Goal: Navigation & Orientation: Find specific page/section

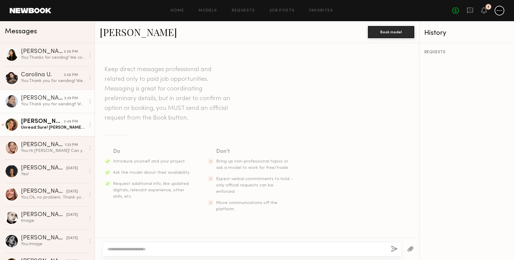
scroll to position [664, 0]
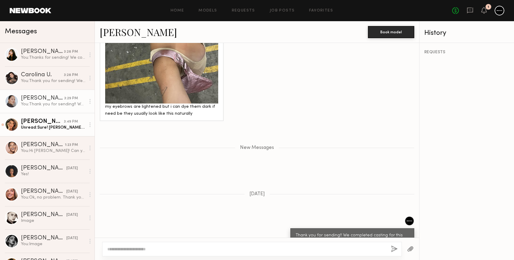
click at [43, 129] on div "Unread: Sure! [PERSON_NAME] [PERSON_NAME][EMAIL_ADDRESS][DOMAIN_NAME]" at bounding box center [53, 128] width 65 height 6
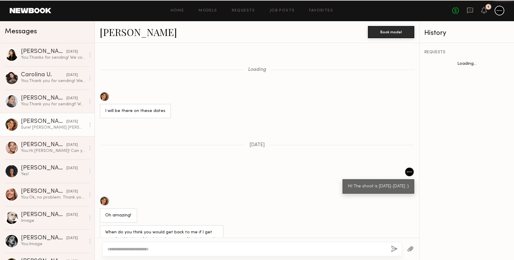
scroll to position [334, 0]
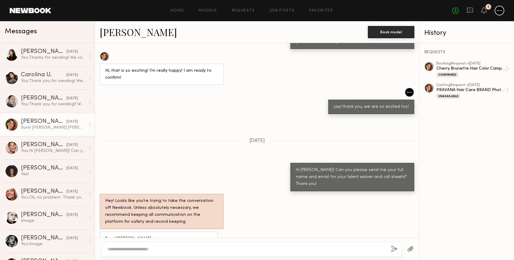
click at [122, 35] on link "[PERSON_NAME]" at bounding box center [138, 31] width 77 height 13
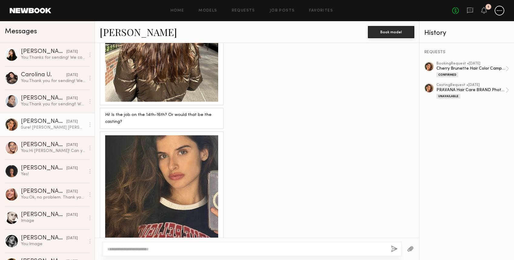
scroll to position [585, 0]
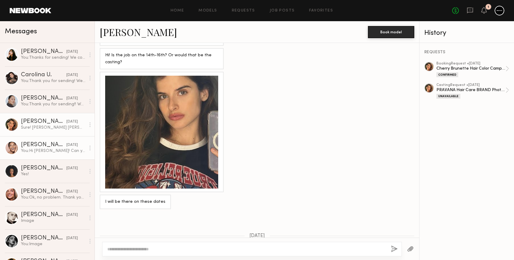
click at [22, 149] on div "You: Hi [PERSON_NAME]! Can you please send me your full name and email for your…" at bounding box center [53, 151] width 65 height 6
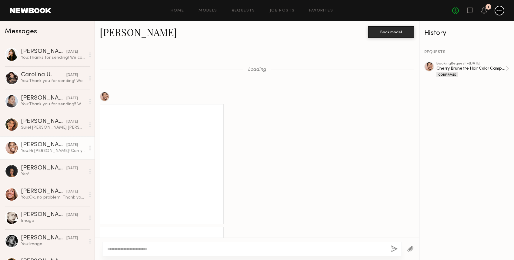
scroll to position [517, 0]
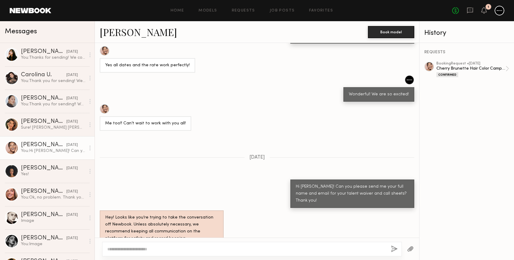
click at [107, 33] on link "[PERSON_NAME]" at bounding box center [138, 31] width 77 height 13
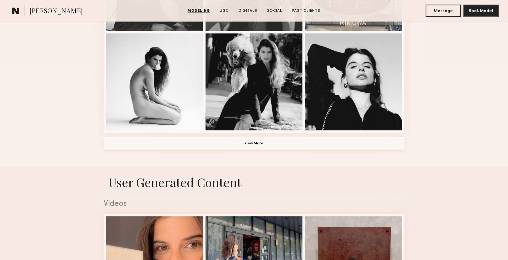
scroll to position [444, 0]
click at [245, 144] on button "View More" at bounding box center [254, 143] width 301 height 12
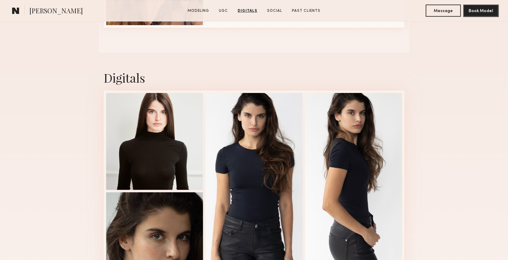
scroll to position [1253, 0]
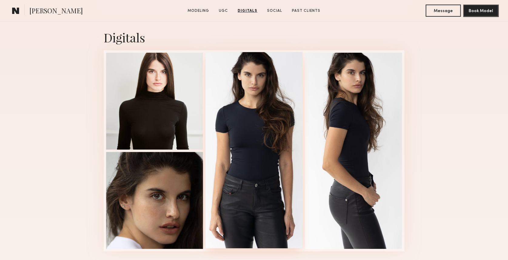
click at [258, 89] on div at bounding box center [254, 150] width 97 height 196
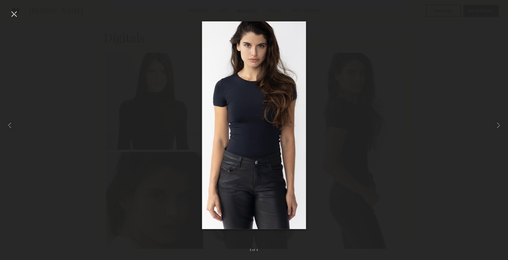
click at [15, 13] on div at bounding box center [14, 14] width 10 height 10
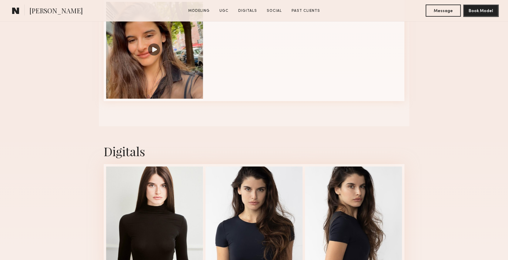
scroll to position [1277, 0]
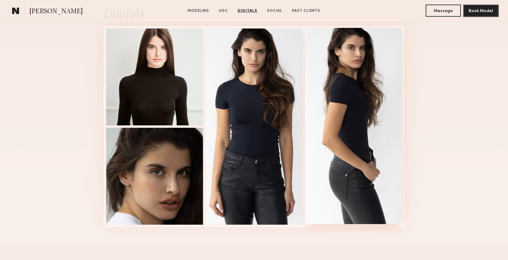
click at [340, 72] on div at bounding box center [353, 126] width 97 height 196
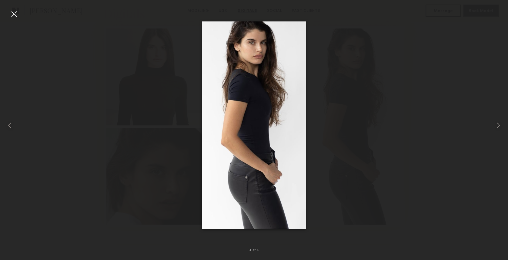
click at [16, 9] on div at bounding box center [14, 14] width 10 height 10
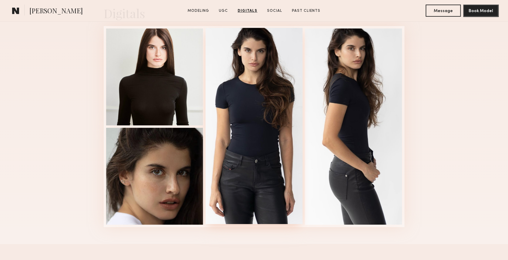
click at [289, 153] on div at bounding box center [254, 126] width 97 height 196
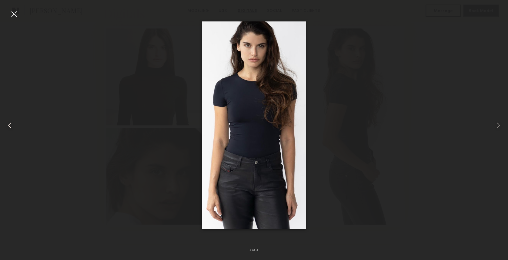
click at [13, 16] on div at bounding box center [14, 14] width 10 height 10
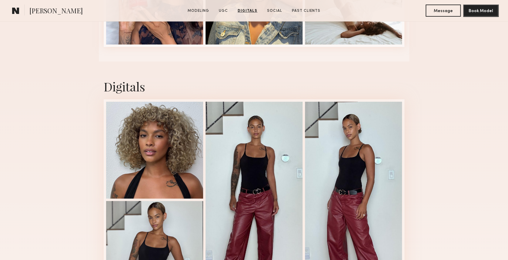
scroll to position [1185, 0]
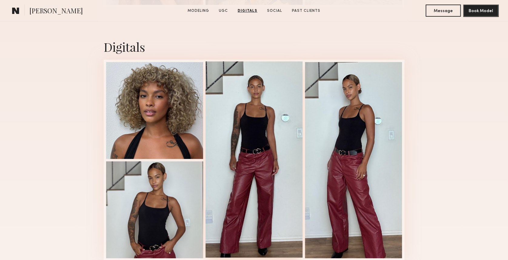
click at [278, 156] on div at bounding box center [254, 160] width 97 height 196
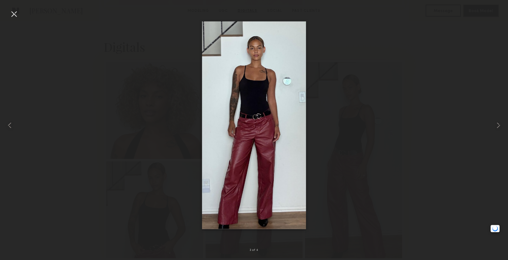
click at [242, 99] on img at bounding box center [254, 125] width 104 height 208
